Goal: Task Accomplishment & Management: Use online tool/utility

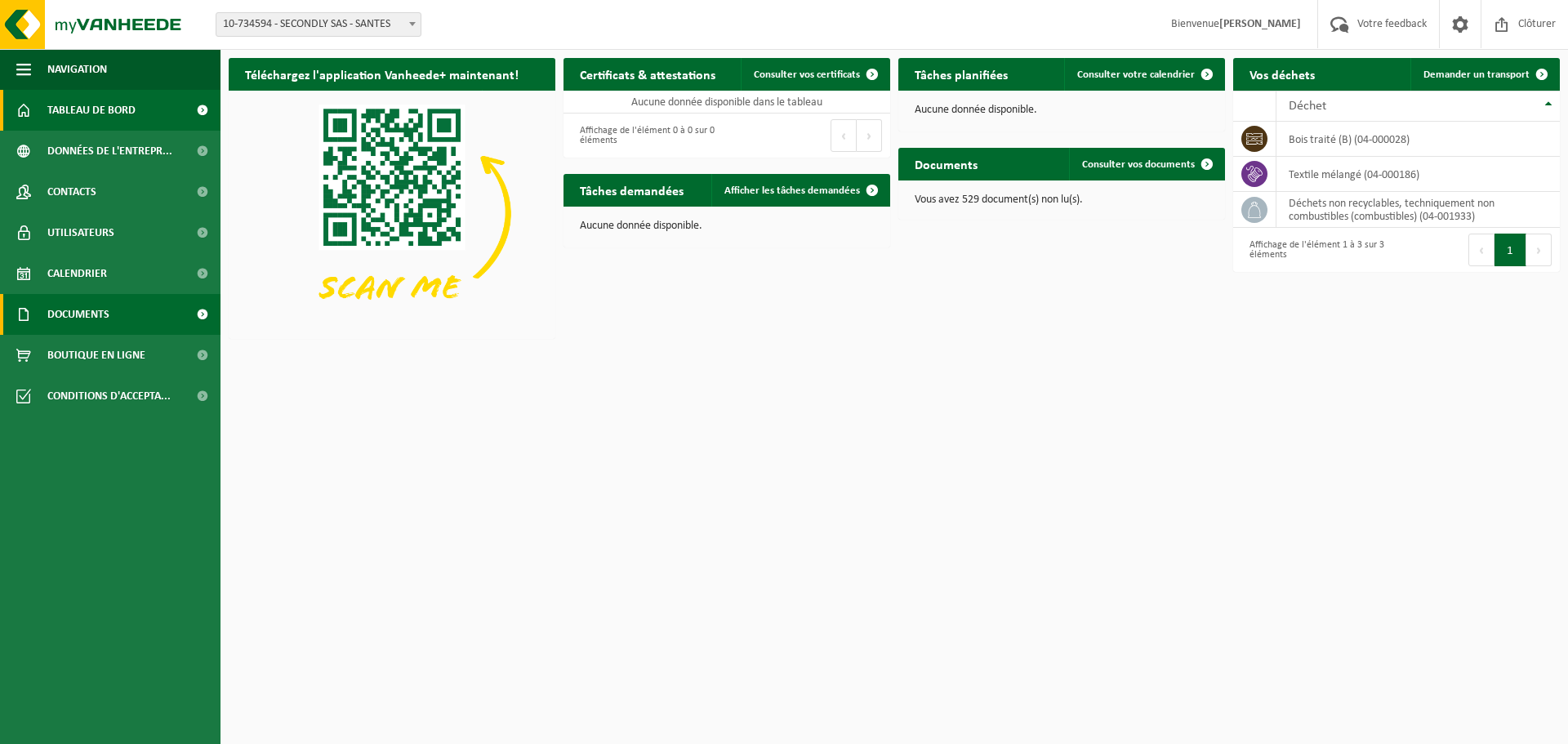
click at [134, 320] on link "Documents" at bounding box center [110, 314] width 221 height 41
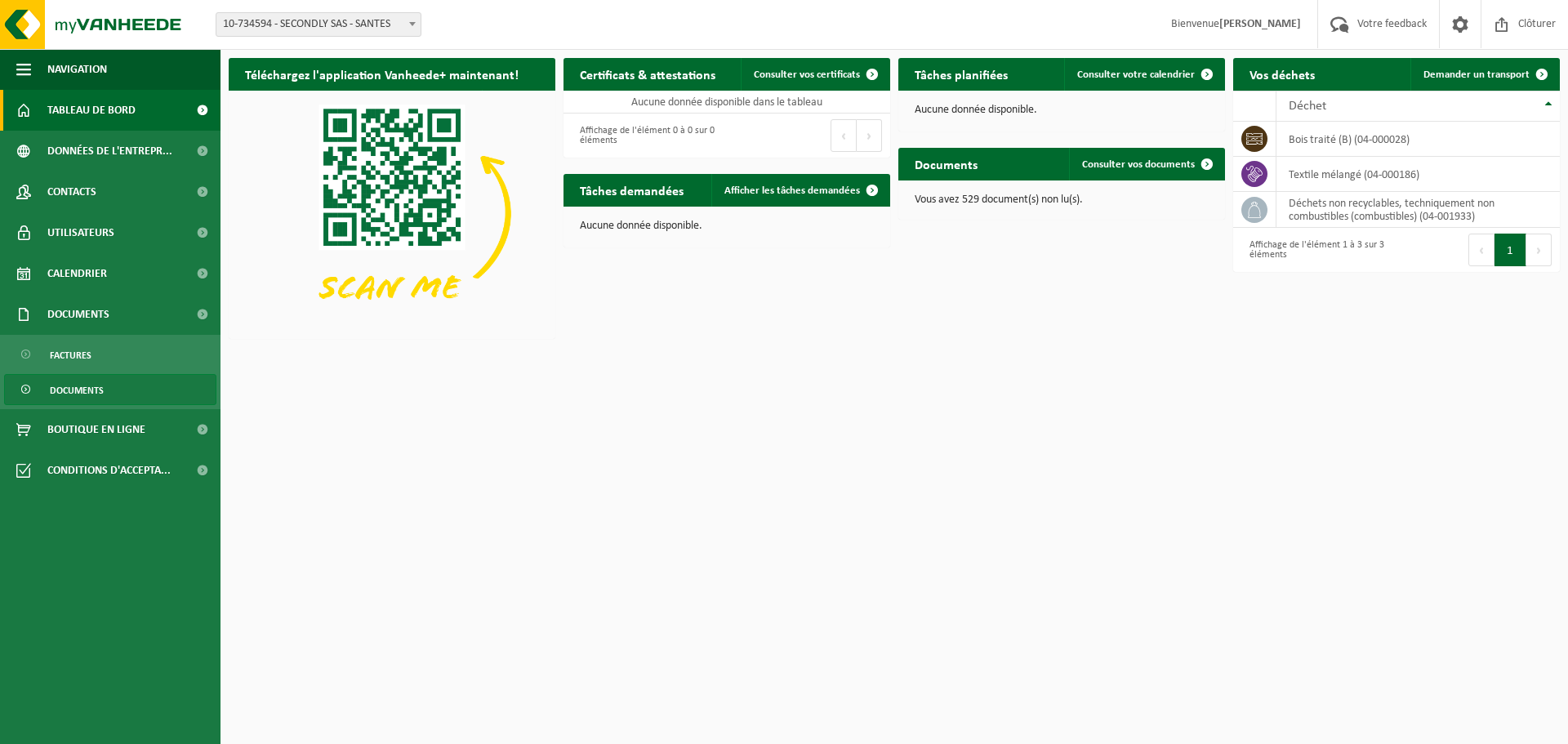
click at [93, 386] on span "Documents" at bounding box center [76, 390] width 54 height 31
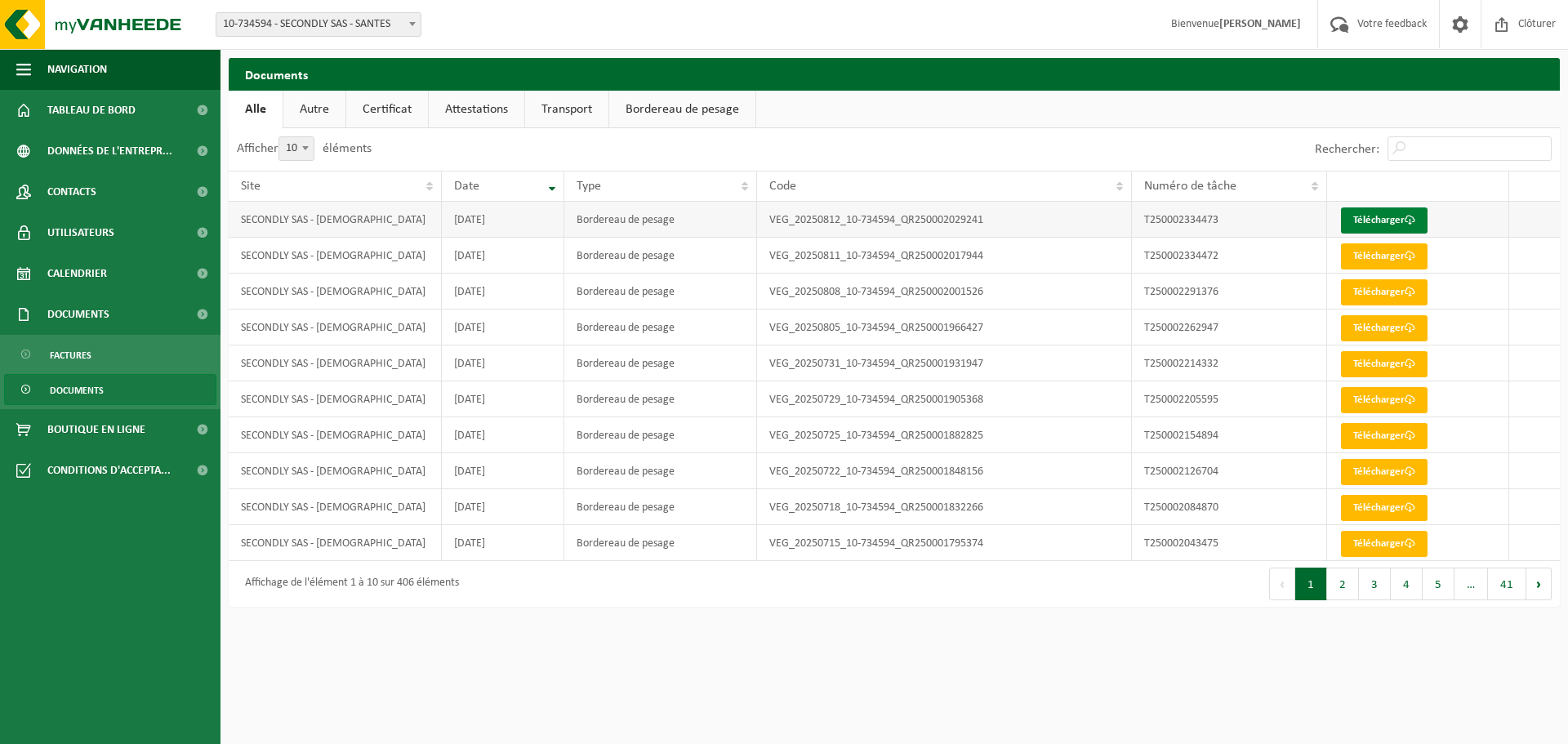
click at [1384, 220] on link "Télécharger" at bounding box center [1384, 220] width 86 height 26
click at [139, 117] on link "Tableau de bord" at bounding box center [110, 110] width 221 height 41
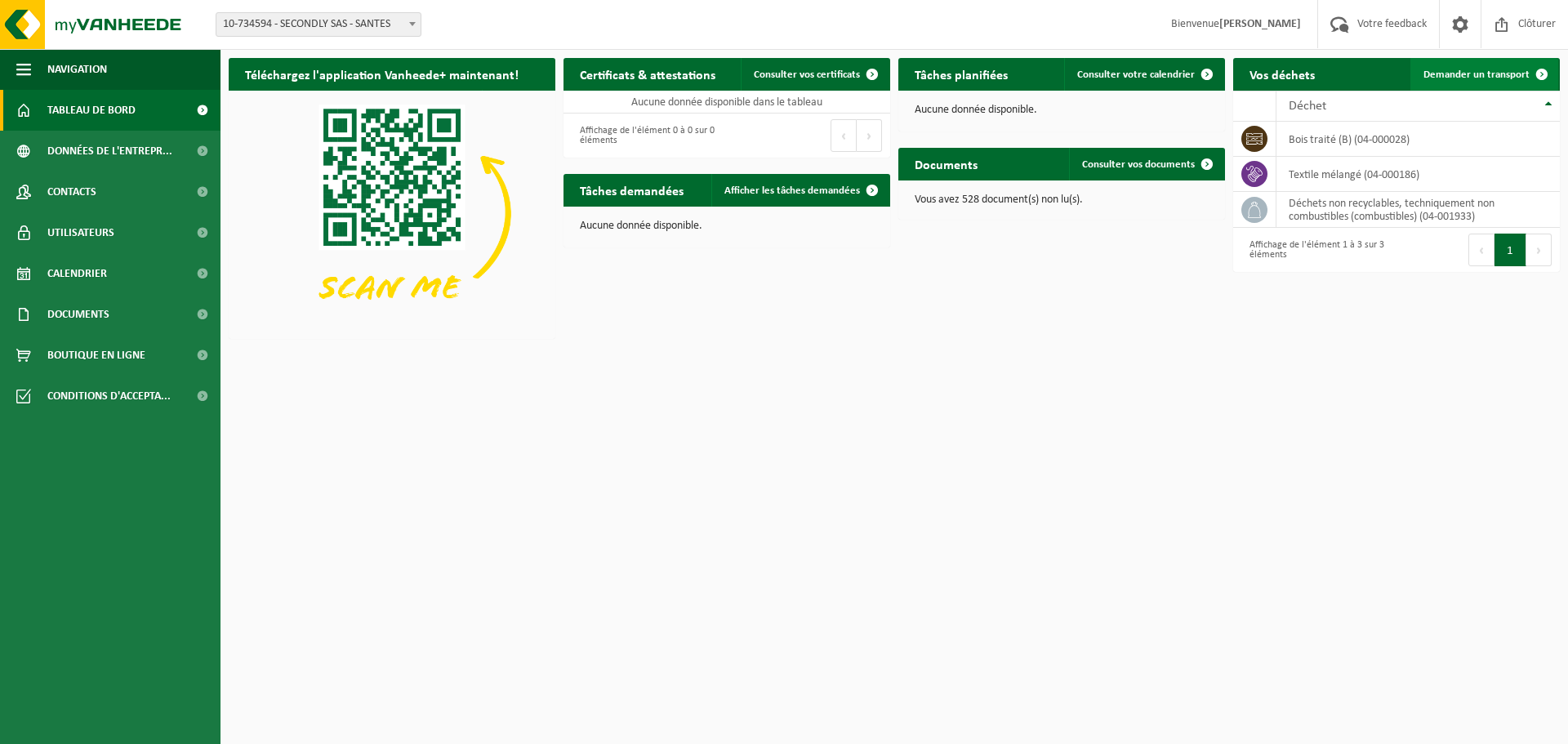
click at [1518, 73] on span "Demander un transport" at bounding box center [1477, 75] width 107 height 11
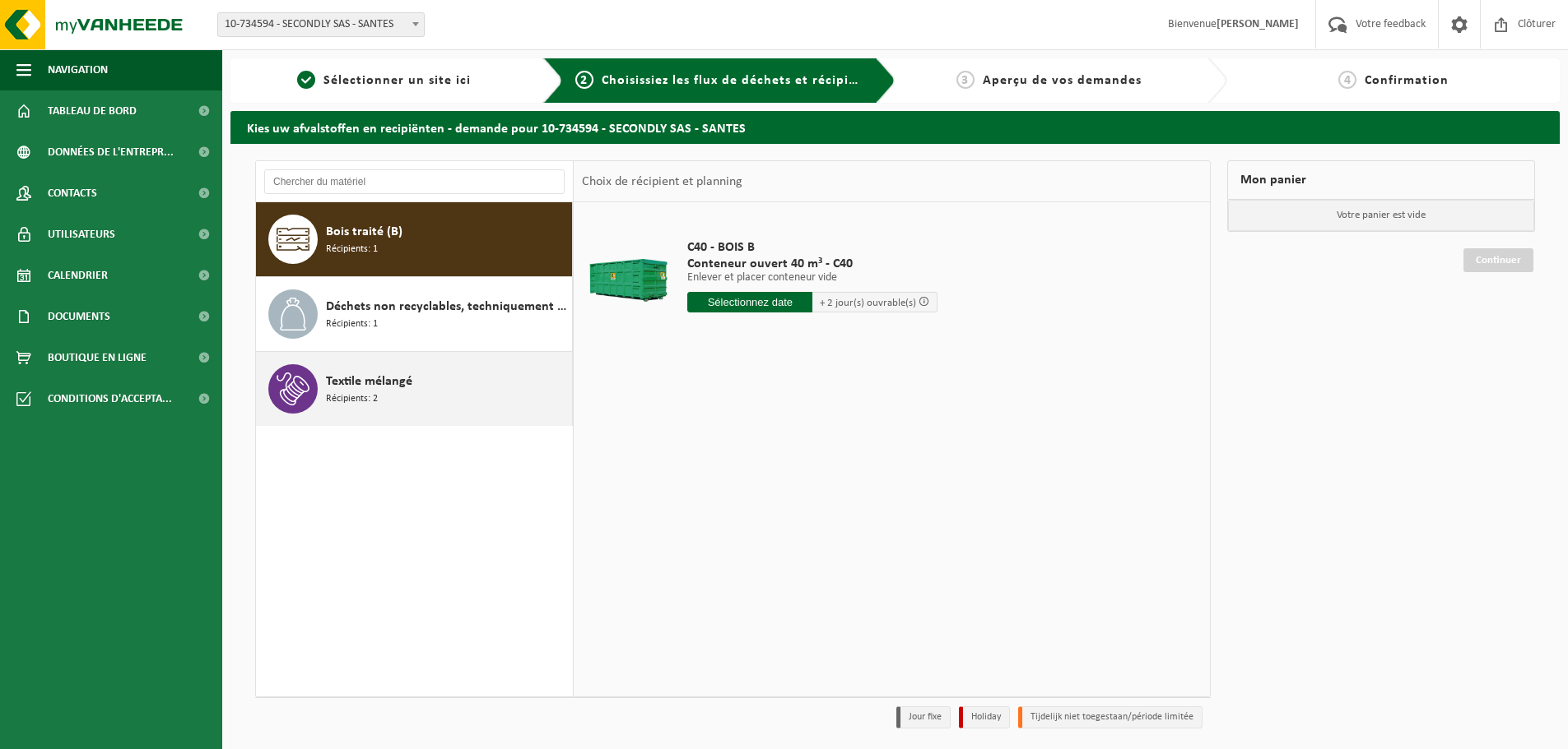
click at [467, 381] on div "Textile mélangé Récipients: 2" at bounding box center [447, 389] width 242 height 49
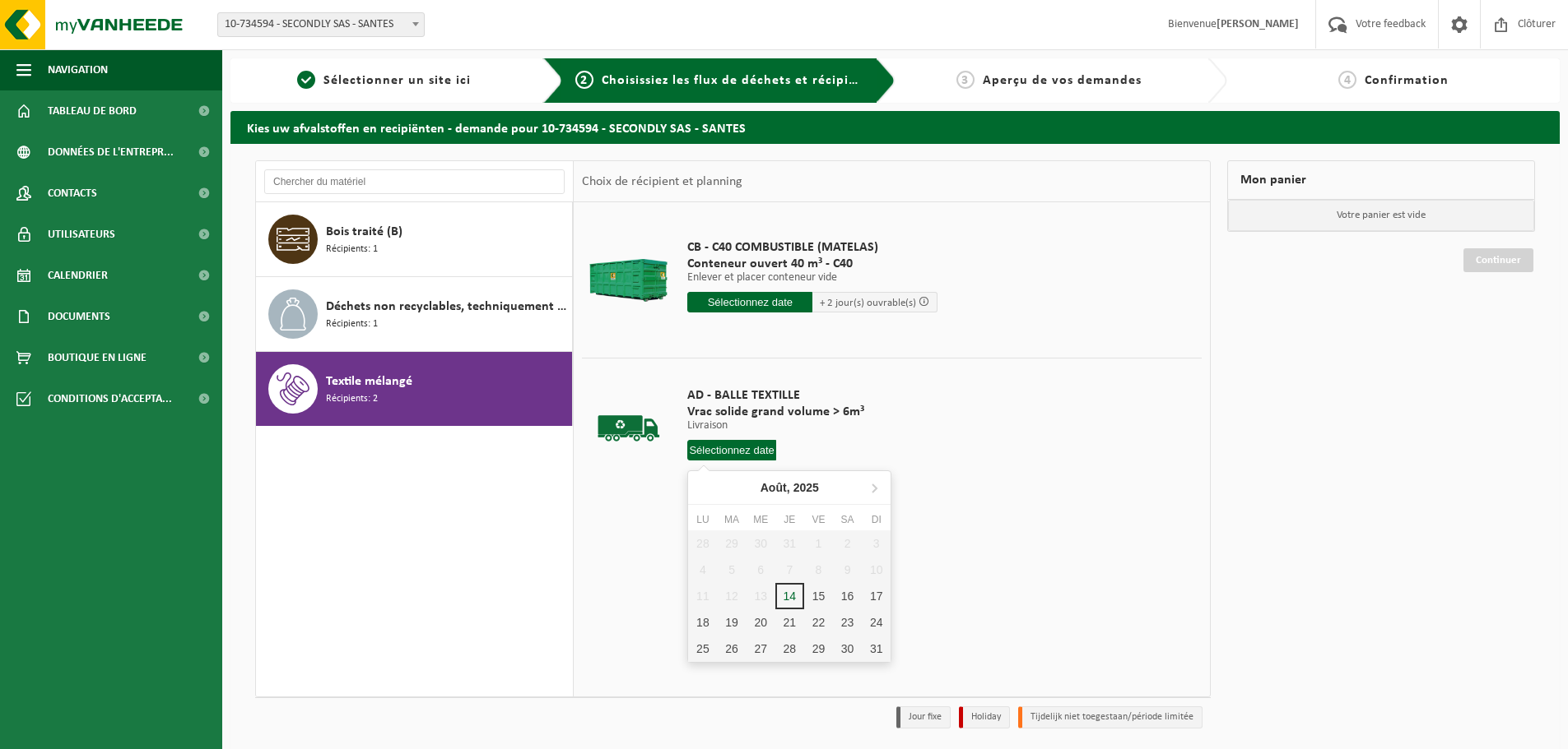
click at [743, 449] on input "text" at bounding box center [732, 451] width 89 height 20
click at [700, 624] on div "18" at bounding box center [703, 622] width 29 height 26
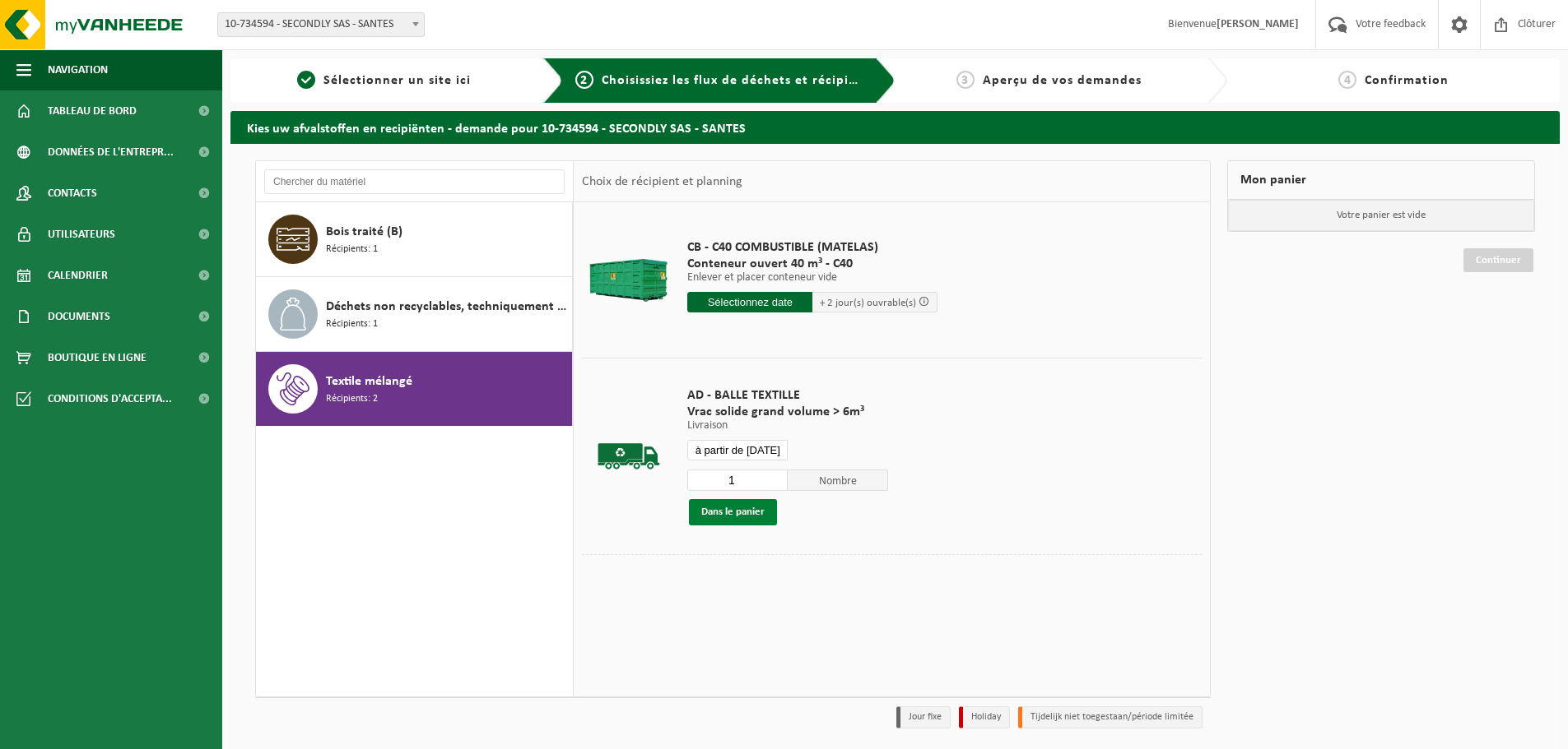
click at [741, 510] on button "Dans le panier" at bounding box center [732, 512] width 88 height 26
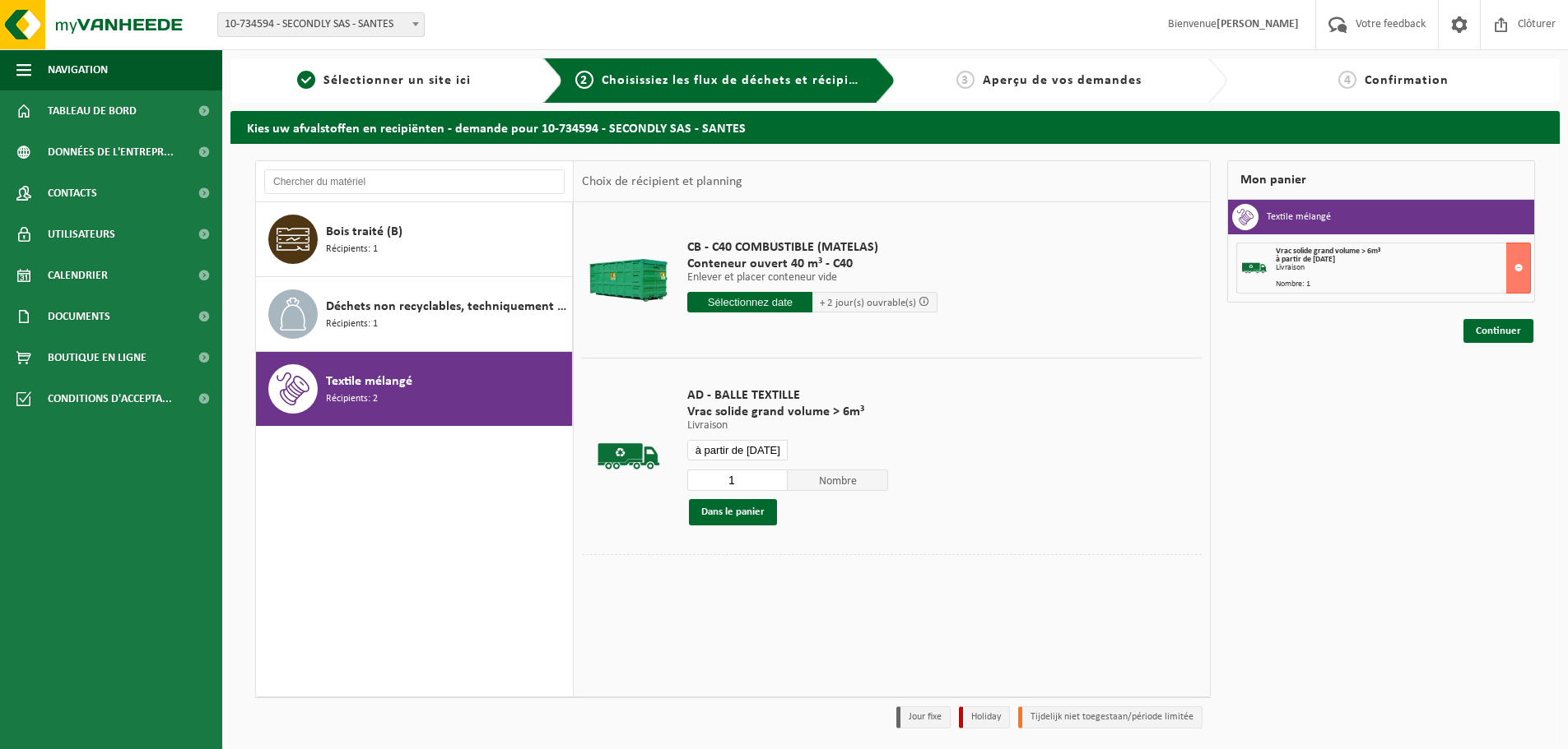
click at [739, 448] on input "à partir de 2025-08-18" at bounding box center [737, 451] width 101 height 20
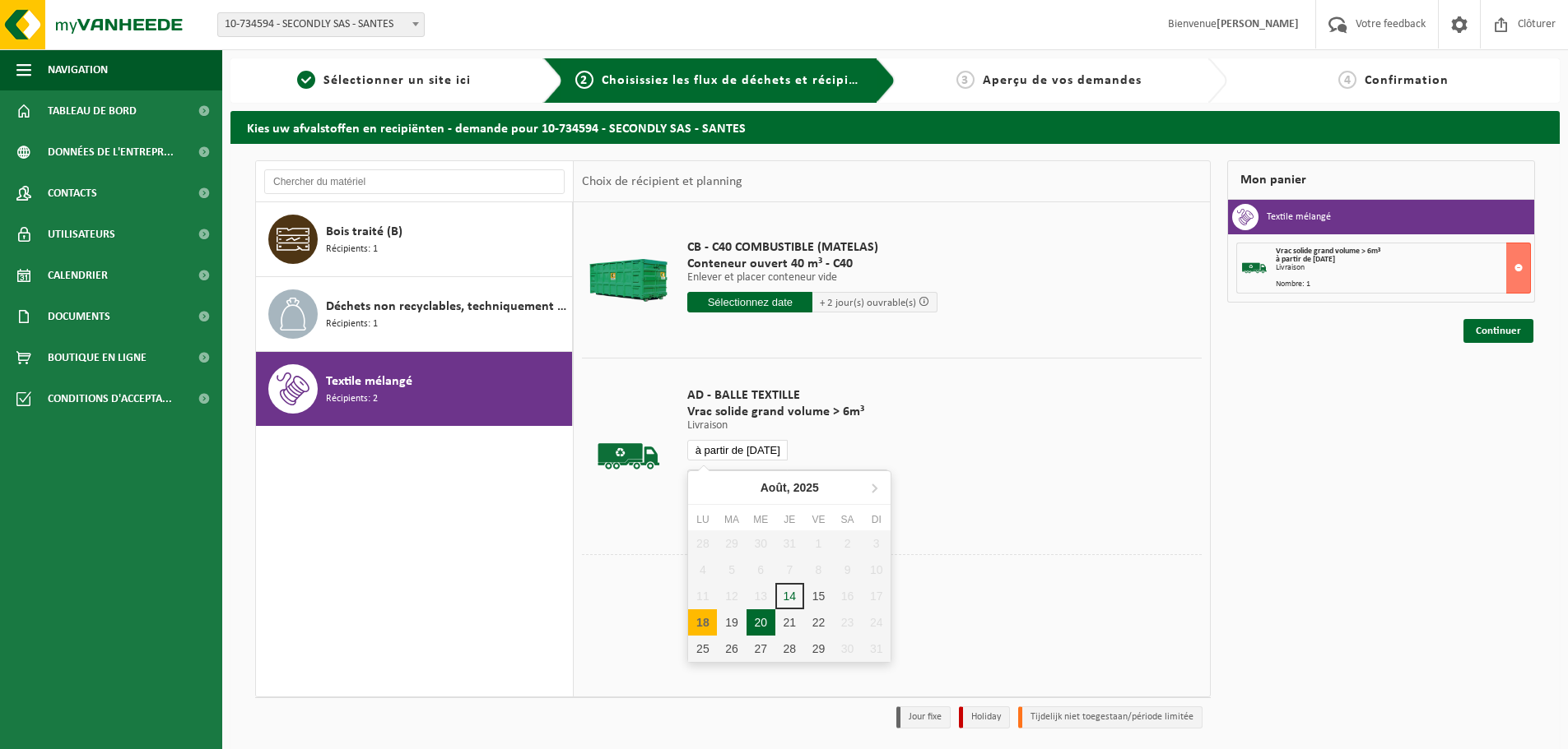
click at [757, 620] on div "20" at bounding box center [761, 622] width 29 height 26
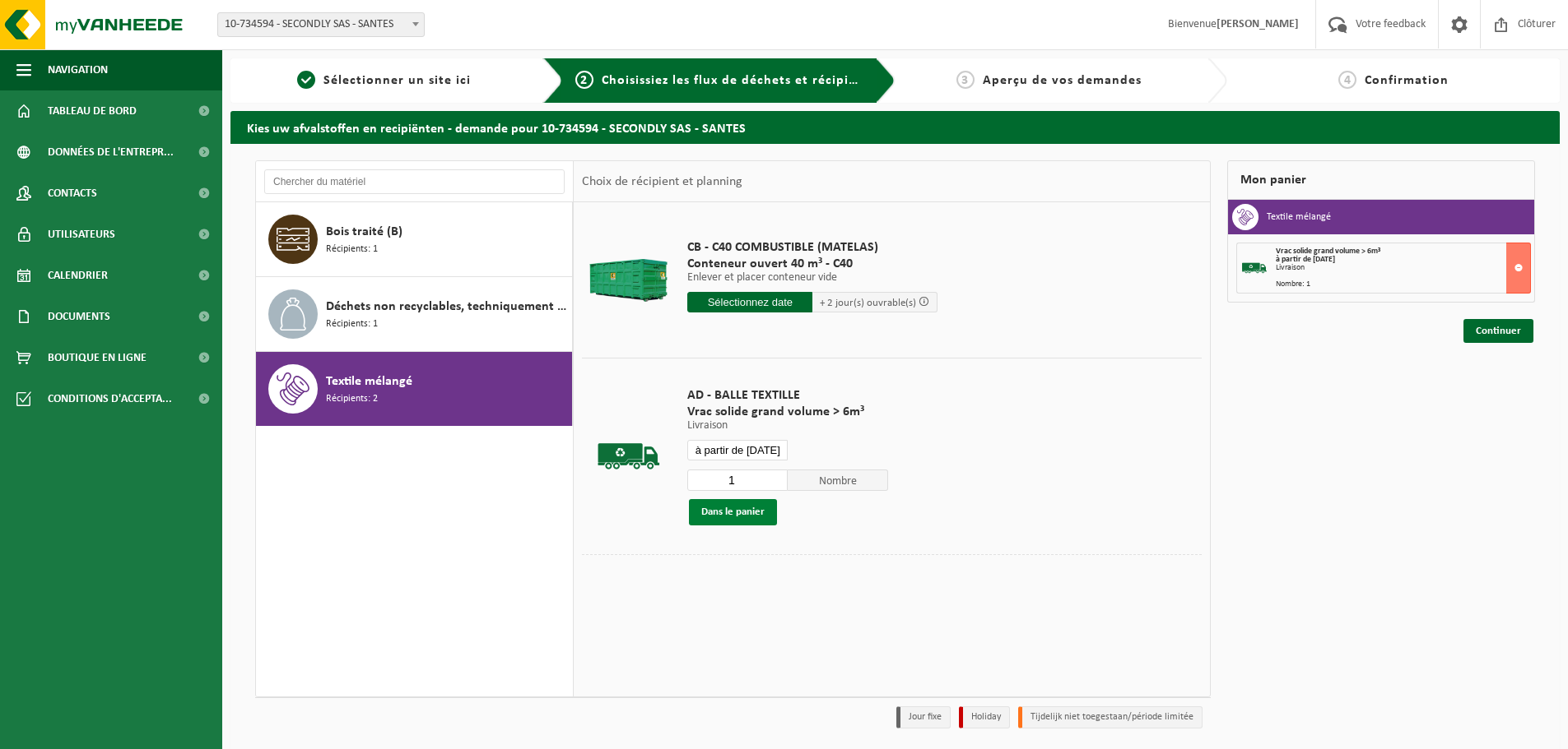
click at [743, 511] on button "Dans le panier" at bounding box center [732, 512] width 88 height 26
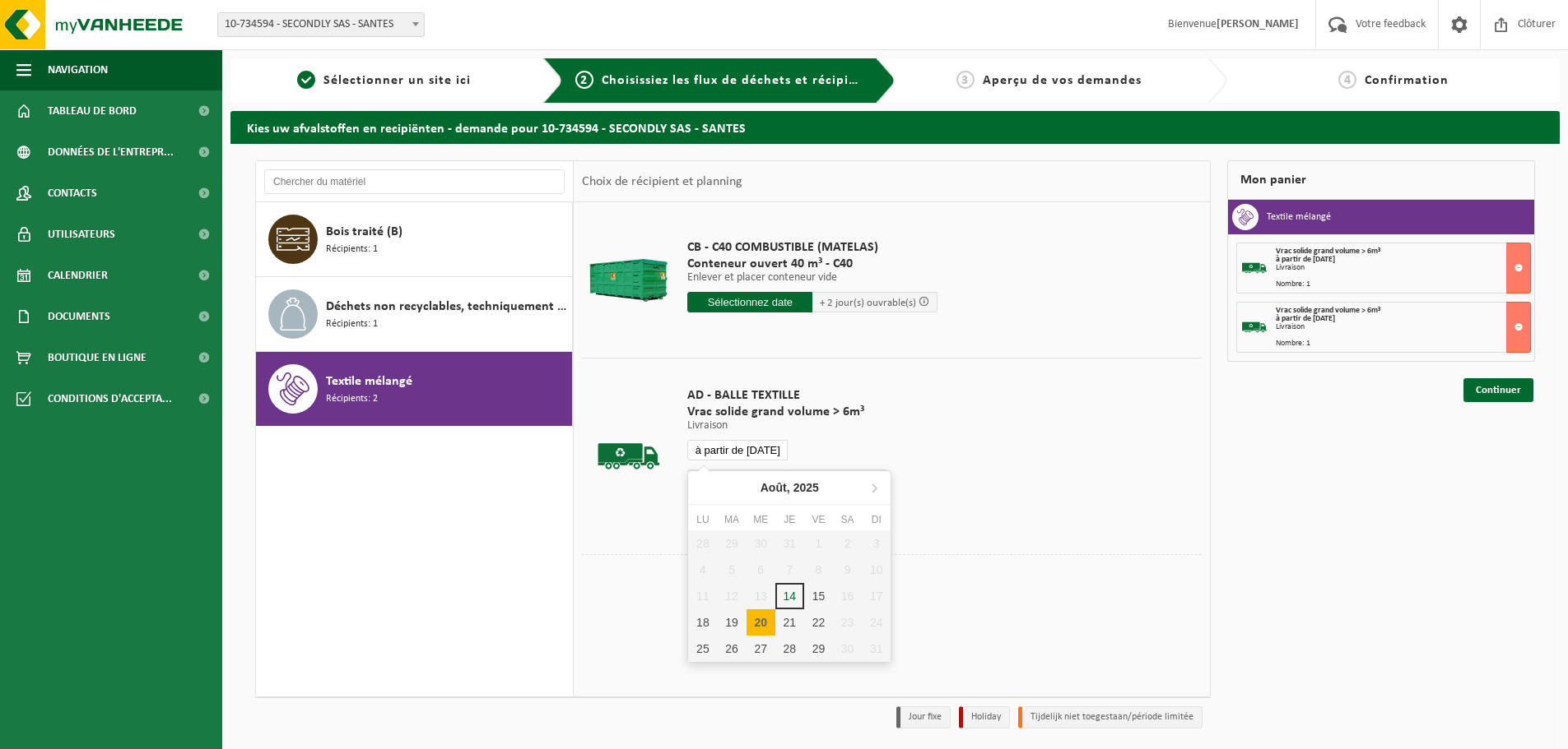
click at [748, 444] on input "à partir de 2025-08-20" at bounding box center [737, 451] width 101 height 20
click at [814, 620] on div "22" at bounding box center [819, 622] width 29 height 26
type input "à partir de 2025-08-22"
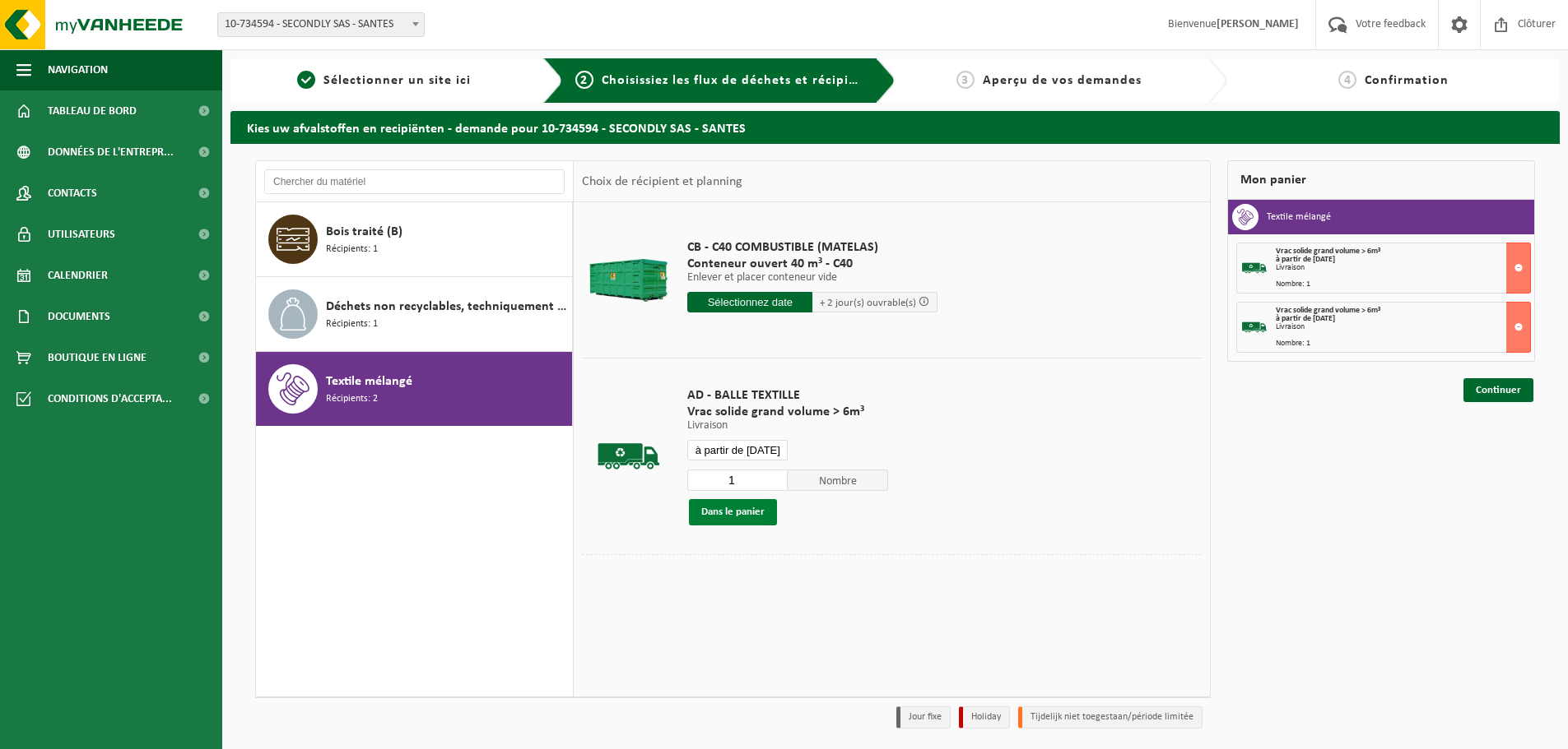
click at [768, 511] on button "Dans le panier" at bounding box center [732, 512] width 88 height 26
click at [1515, 446] on link "Continuer" at bounding box center [1498, 450] width 70 height 24
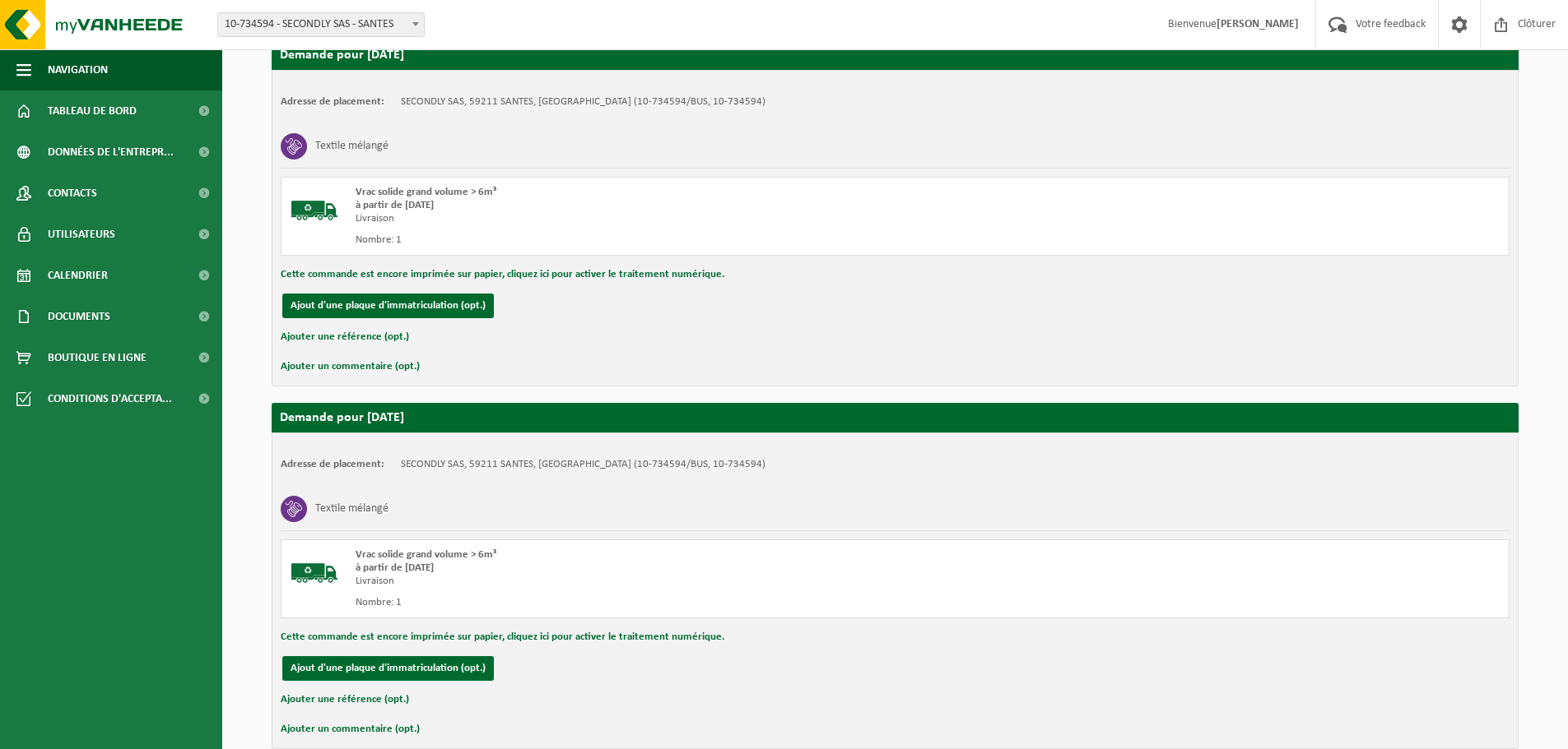
scroll to position [659, 0]
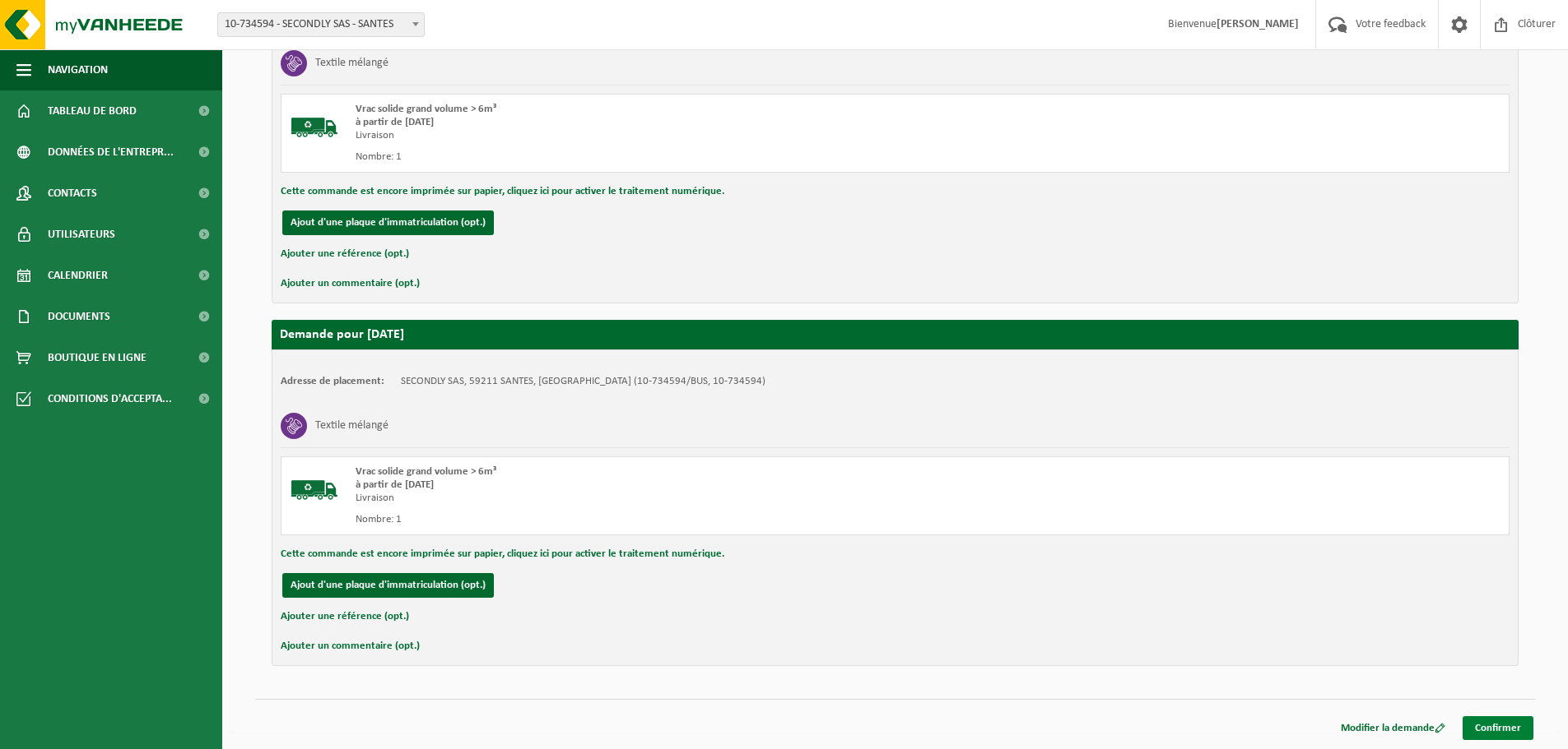
click at [1478, 721] on link "Confirmer" at bounding box center [1498, 729] width 71 height 24
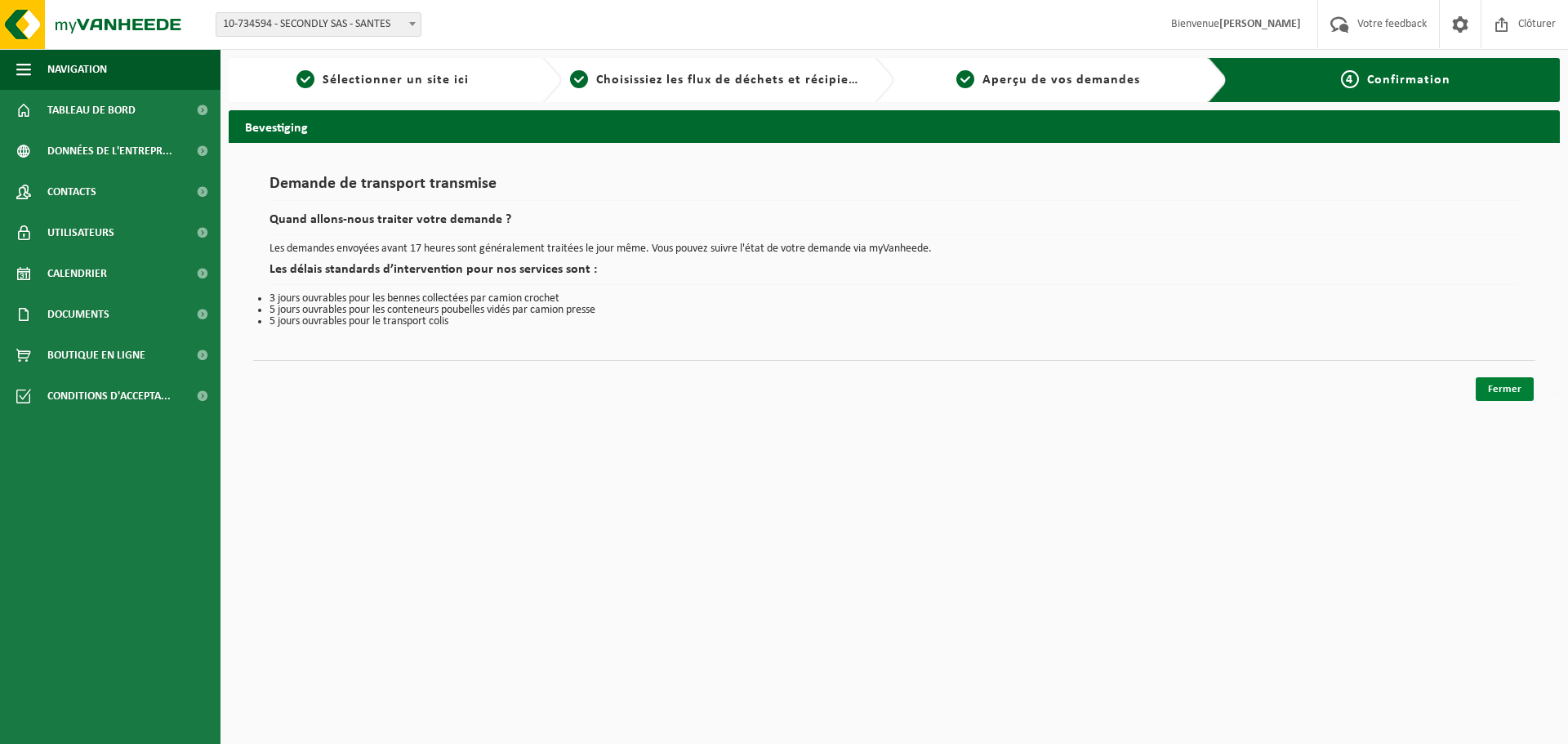
click at [1511, 391] on link "Fermer" at bounding box center [1504, 390] width 58 height 24
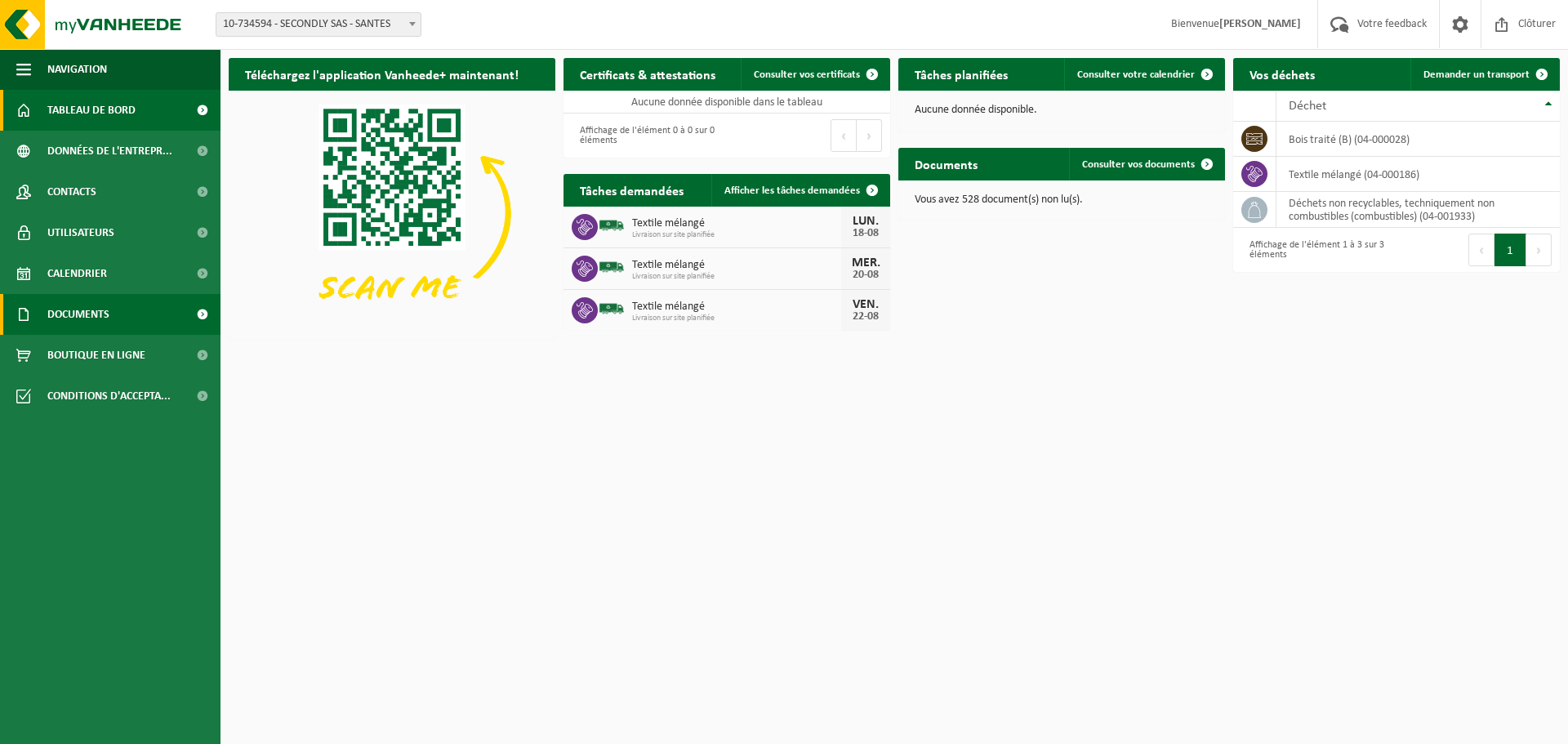
click at [121, 311] on link "Documents" at bounding box center [110, 314] width 221 height 41
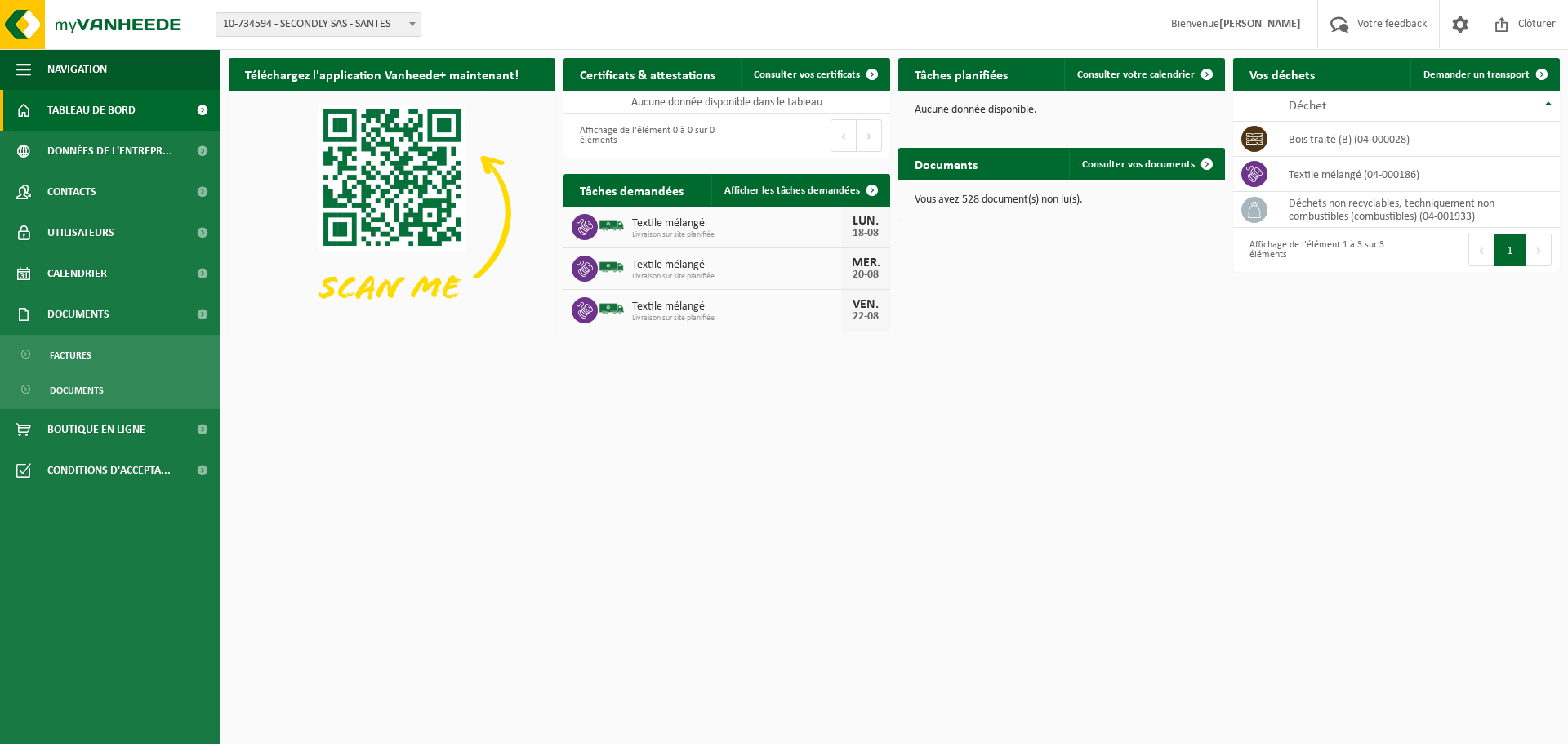
drag, startPoint x: 97, startPoint y: 386, endPoint x: 1123, endPoint y: 588, distance: 1045.7
click at [97, 385] on span "Documents" at bounding box center [76, 390] width 54 height 31
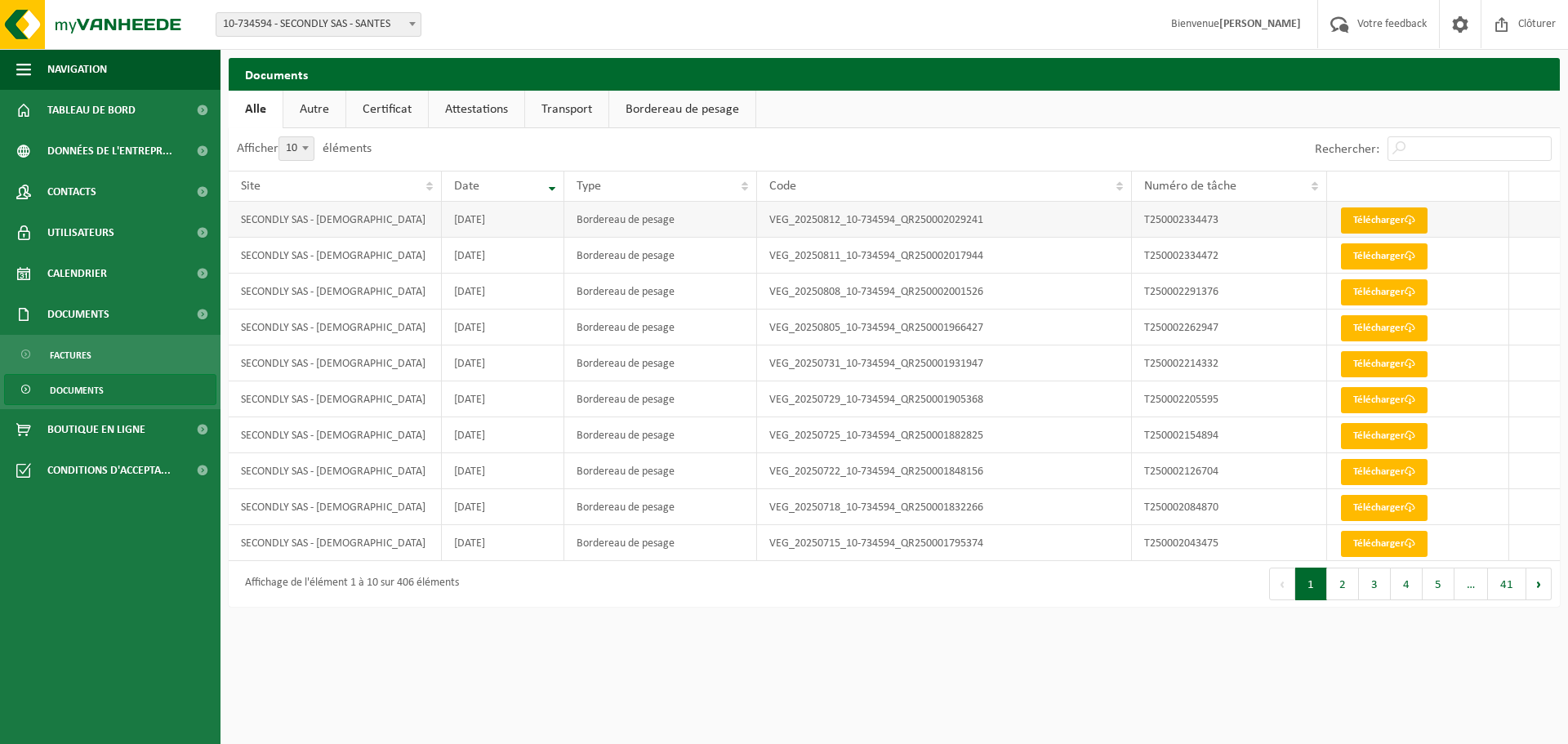
click at [1393, 223] on link "Télécharger" at bounding box center [1384, 220] width 86 height 26
